Goal: Task Accomplishment & Management: Use online tool/utility

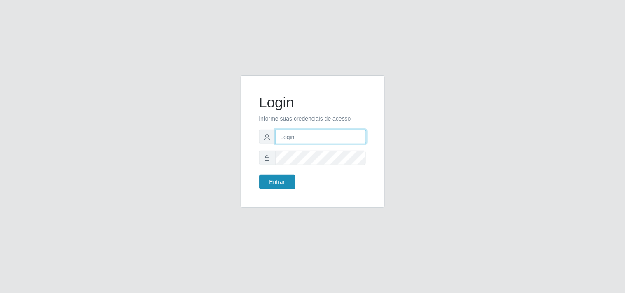
type input "[EMAIL_ADDRESS][DOMAIN_NAME]"
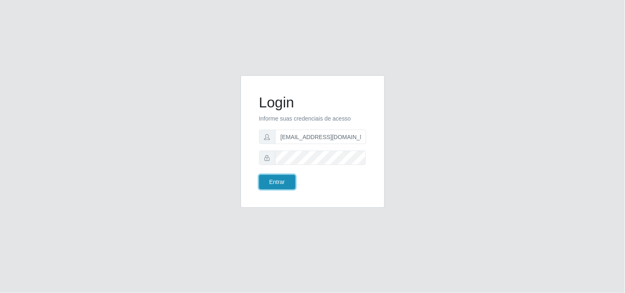
click at [269, 182] on button "Entrar" at bounding box center [277, 182] width 36 height 14
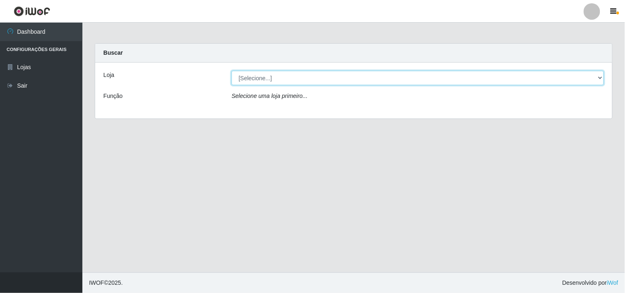
click at [600, 77] on select "[Selecione...] Hiper Queiroz - [GEOGRAPHIC_DATA]" at bounding box center [418, 78] width 372 height 14
select select "514"
click at [232, 71] on select "[Selecione...] Hiper Queiroz - [GEOGRAPHIC_DATA]" at bounding box center [418, 78] width 372 height 14
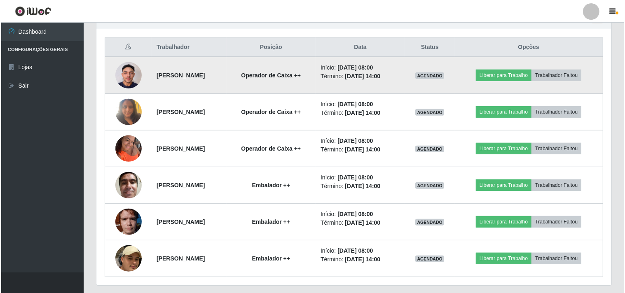
scroll to position [320, 0]
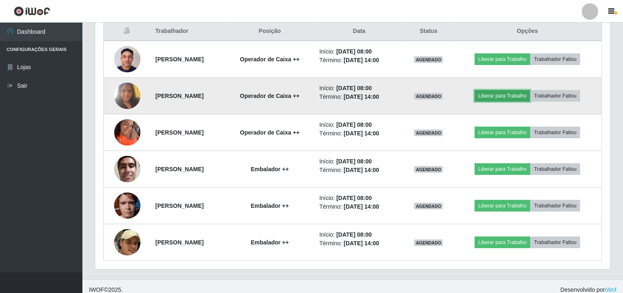
click at [504, 94] on button "Liberar para Trabalho" at bounding box center [503, 96] width 56 height 12
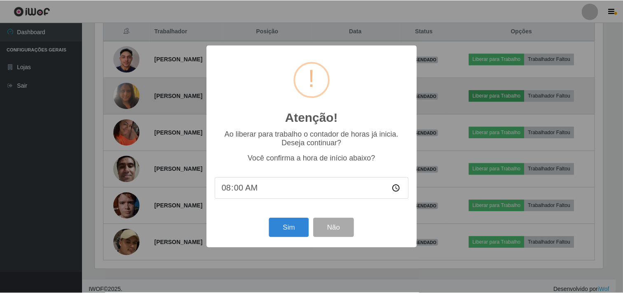
scroll to position [171, 510]
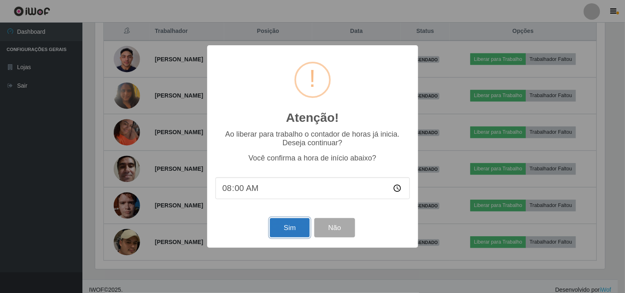
click at [293, 226] on button "Sim" at bounding box center [290, 227] width 40 height 19
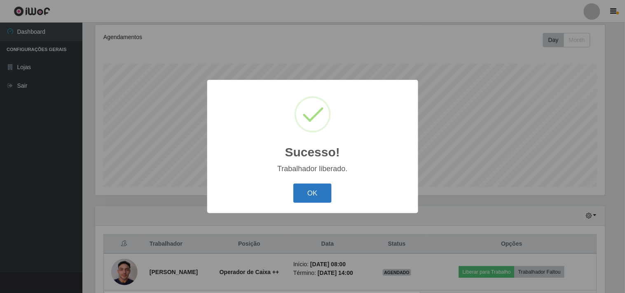
click at [306, 191] on button "OK" at bounding box center [312, 193] width 38 height 19
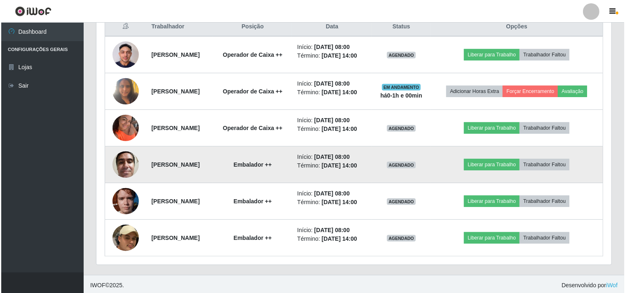
scroll to position [327, 0]
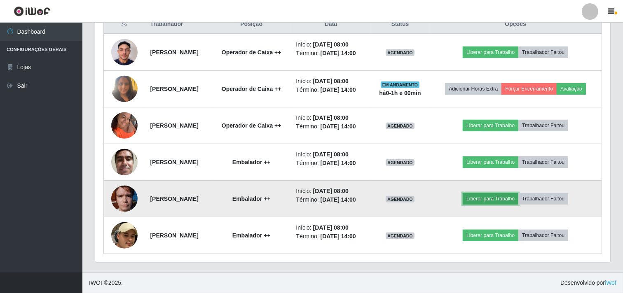
click at [488, 199] on button "Liberar para Trabalho" at bounding box center [491, 199] width 56 height 12
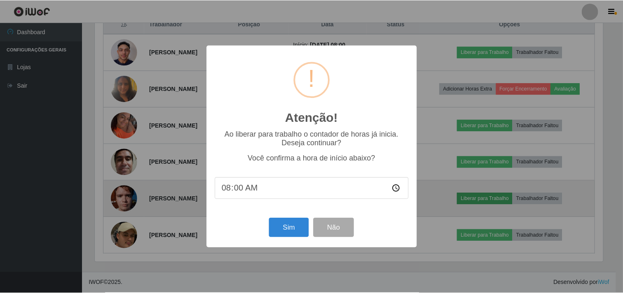
scroll to position [171, 510]
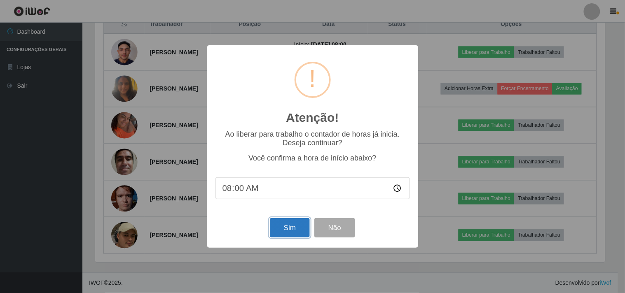
click at [277, 228] on button "Sim" at bounding box center [290, 227] width 40 height 19
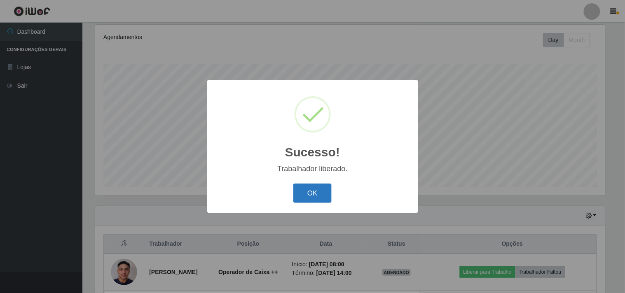
click at [327, 192] on button "OK" at bounding box center [312, 193] width 38 height 19
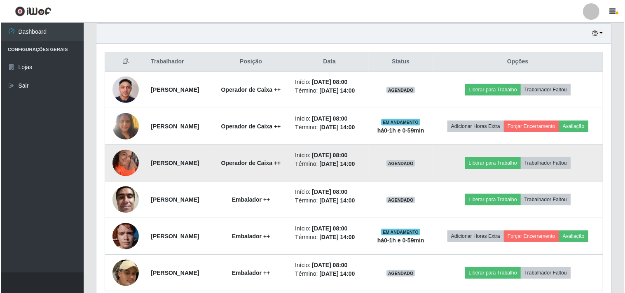
scroll to position [290, 0]
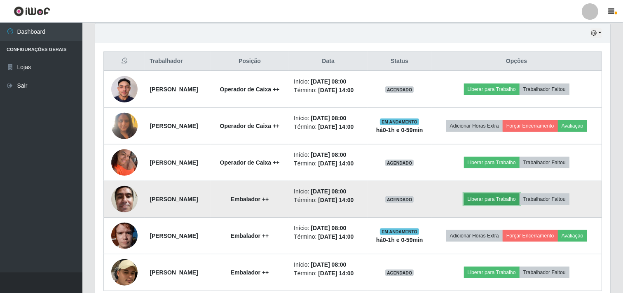
click at [511, 205] on button "Liberar para Trabalho" at bounding box center [492, 200] width 56 height 12
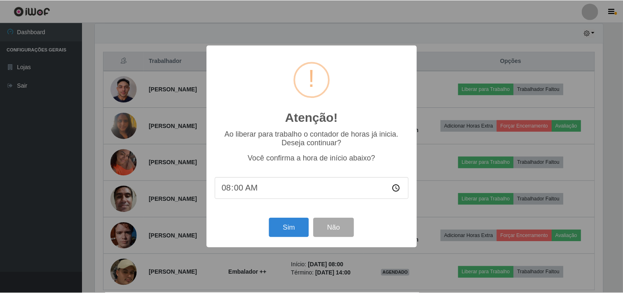
scroll to position [171, 510]
click at [286, 224] on button "Sim" at bounding box center [290, 227] width 40 height 19
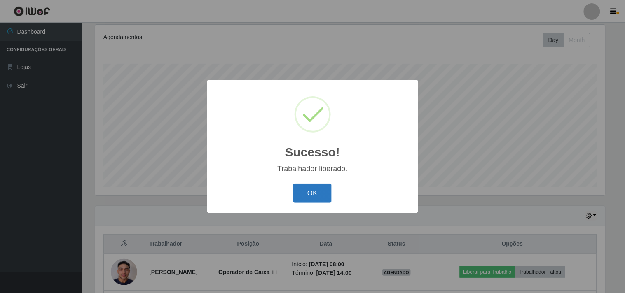
click at [313, 197] on button "OK" at bounding box center [312, 193] width 38 height 19
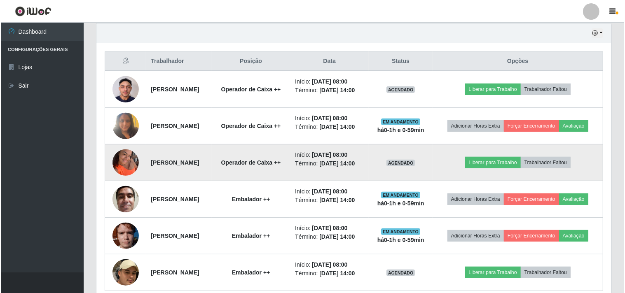
scroll to position [336, 0]
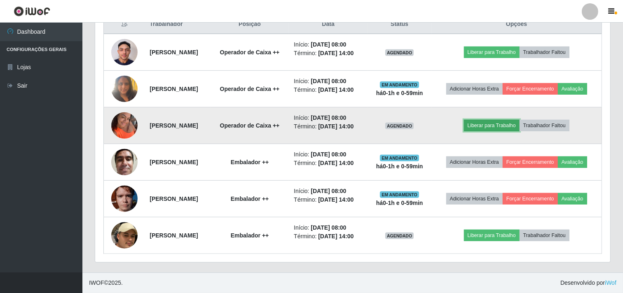
click at [512, 131] on button "Liberar para Trabalho" at bounding box center [492, 126] width 56 height 12
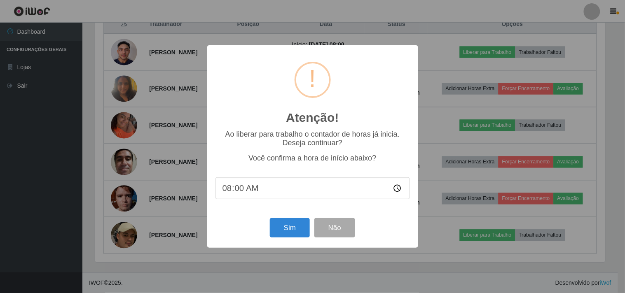
scroll to position [171, 510]
click at [290, 233] on button "Sim" at bounding box center [290, 227] width 40 height 19
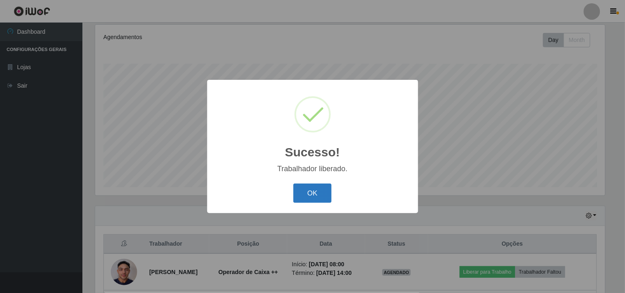
click at [319, 192] on button "OK" at bounding box center [312, 193] width 38 height 19
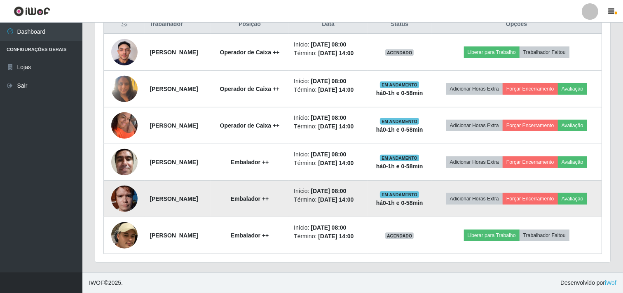
scroll to position [318, 0]
